Goal: Check status

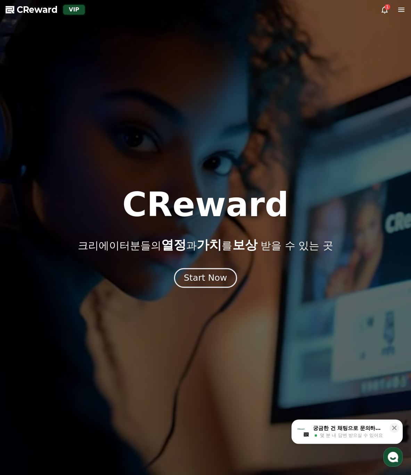
click at [217, 275] on div "Start Now" at bounding box center [205, 278] width 43 height 12
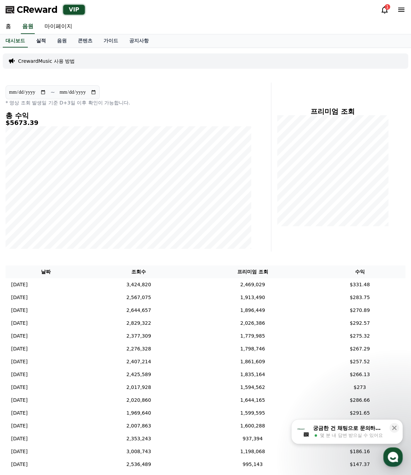
click at [42, 39] on link "실적" at bounding box center [41, 40] width 21 height 13
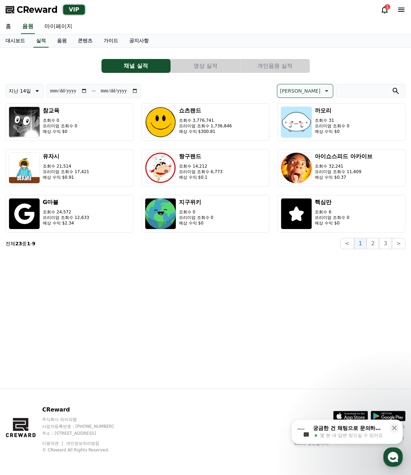
click at [205, 66] on button "영상 실적" at bounding box center [205, 66] width 69 height 14
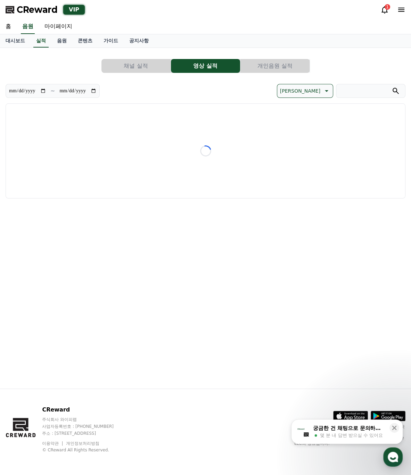
click at [274, 70] on button "개인음원 실적" at bounding box center [274, 66] width 69 height 14
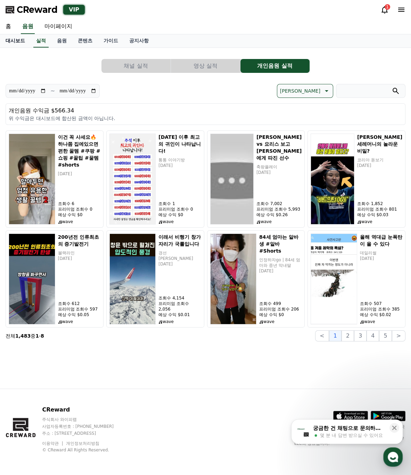
click at [20, 42] on link "대시보드" at bounding box center [15, 40] width 31 height 13
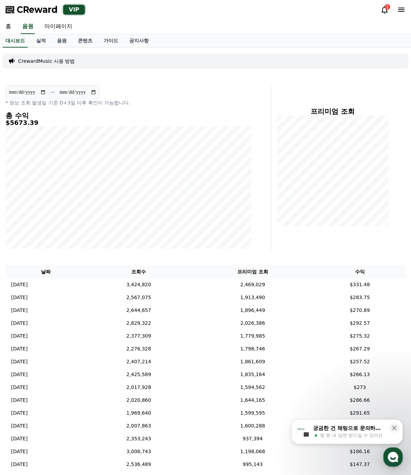
click at [74, 41] on link "콘텐츠" at bounding box center [85, 40] width 26 height 13
click at [60, 41] on link "음원" at bounding box center [61, 40] width 21 height 13
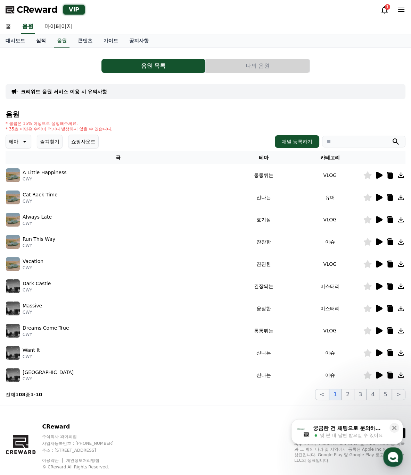
click at [39, 42] on link "실적" at bounding box center [41, 40] width 21 height 13
